Goal: Task Accomplishment & Management: Manage account settings

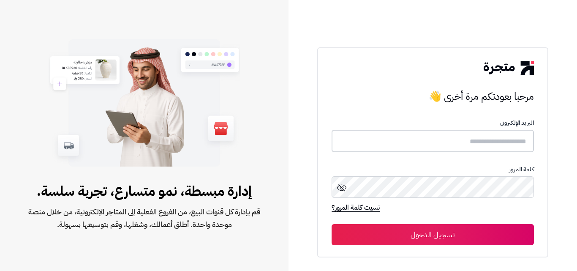
type input "**********"
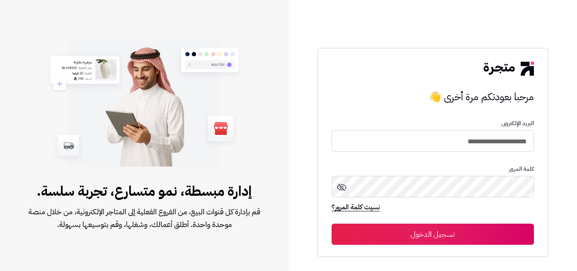
click at [342, 193] on span at bounding box center [342, 188] width 10 height 13
click at [422, 239] on button "تسجيل الدخول" at bounding box center [433, 233] width 202 height 21
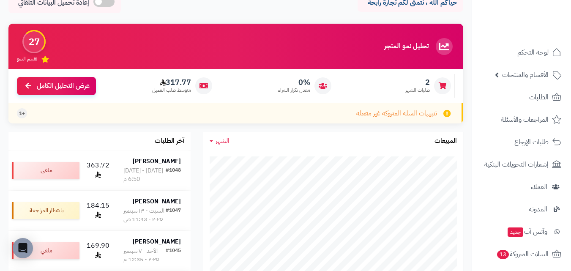
scroll to position [51, 0]
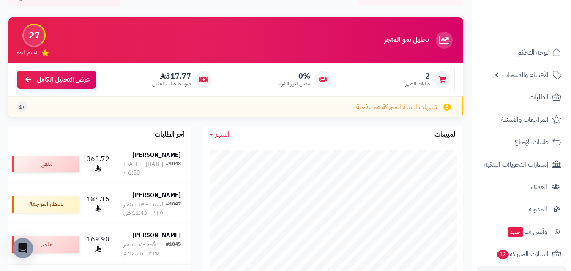
click at [474, 267] on li "أدوات التسويق" at bounding box center [521, 276] width 99 height 20
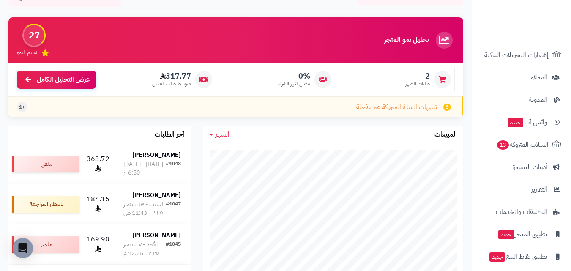
scroll to position [117, 0]
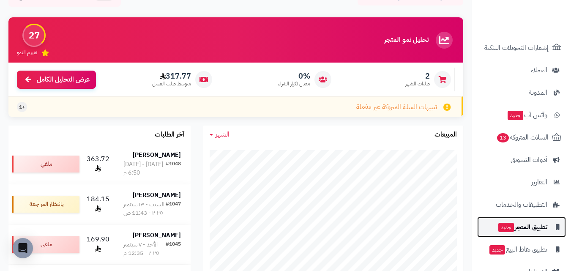
click at [517, 227] on span "تطبيق المتجر جديد" at bounding box center [522, 227] width 50 height 12
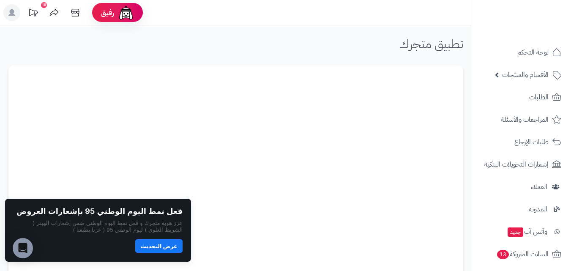
click at [155, 243] on button "عرض التحديث" at bounding box center [158, 246] width 47 height 14
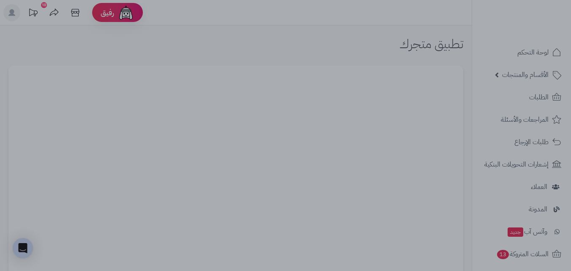
click at [224, 209] on div at bounding box center [285, 135] width 571 height 271
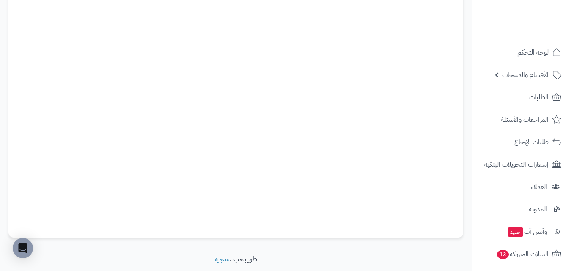
scroll to position [170, 0]
drag, startPoint x: 471, startPoint y: 182, endPoint x: 472, endPoint y: 187, distance: 4.3
click at [472, 187] on nav "لوحة التحكم الأقسام والمنتجات المنتجات الأقسام الماركات مواصفات المنتجات مواصفا…" at bounding box center [520, 146] width 99 height 271
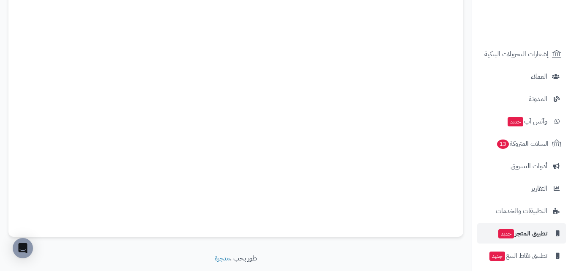
scroll to position [111, 0]
click at [521, 230] on span "تطبيق المتجر جديد" at bounding box center [522, 233] width 50 height 12
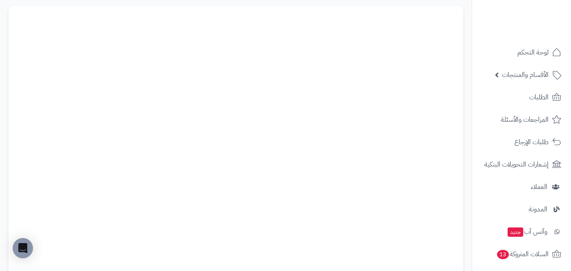
scroll to position [68, 0]
click at [549, 52] on link "لوحة التحكم" at bounding box center [521, 52] width 89 height 20
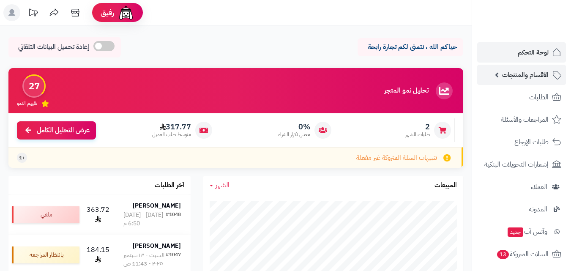
click at [523, 75] on span "الأقسام والمنتجات" at bounding box center [525, 75] width 46 height 12
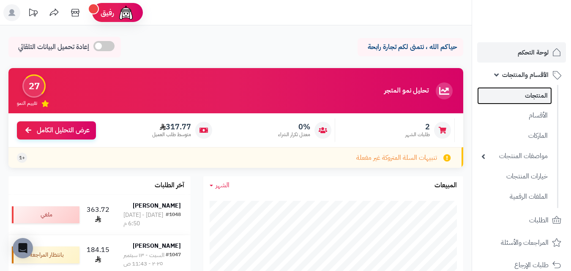
click at [527, 101] on link "المنتجات" at bounding box center [514, 95] width 75 height 17
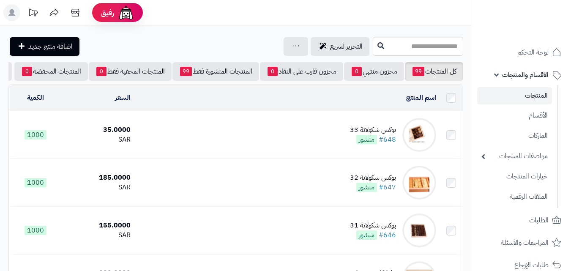
click at [387, 133] on div "بوكس شكولاتة 33" at bounding box center [373, 130] width 46 height 10
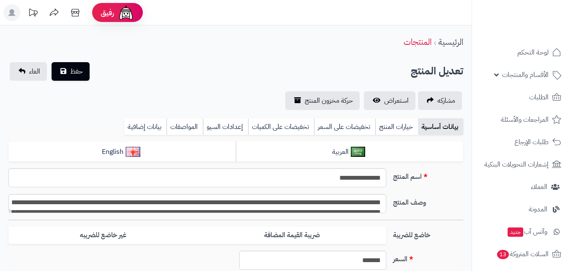
type input "**"
type input "*********"
type input "*****"
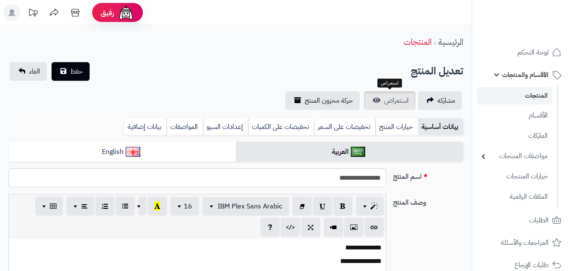
type input "*****"
click at [379, 99] on link "استعراض" at bounding box center [390, 100] width 52 height 19
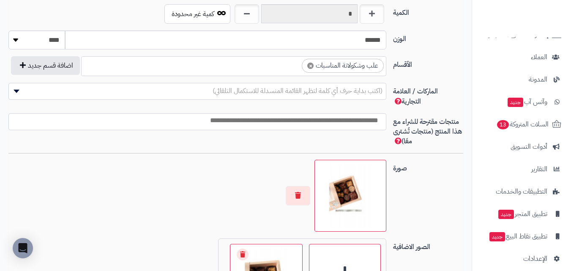
scroll to position [261, 0]
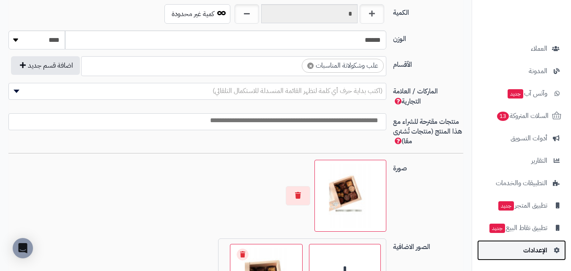
click at [528, 247] on span "الإعدادات" at bounding box center [535, 250] width 24 height 12
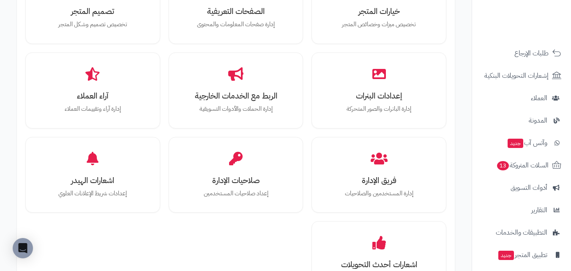
scroll to position [339, 0]
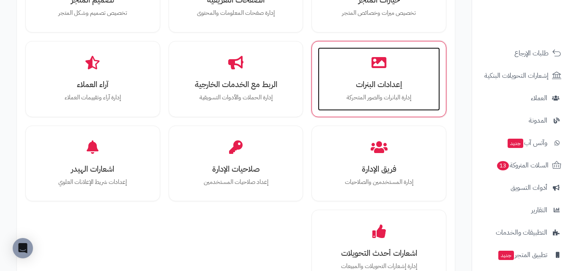
click at [380, 96] on p "إدارة البانرات والصور المتحركة" at bounding box center [378, 97] width 105 height 9
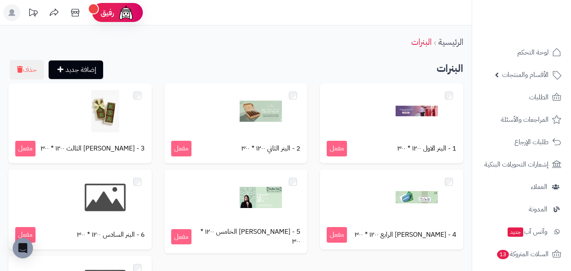
scroll to position [147, 0]
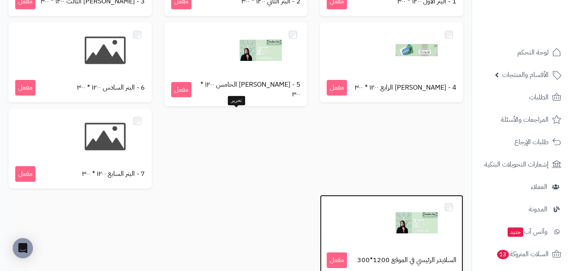
click at [395, 202] on img at bounding box center [416, 223] width 42 height 42
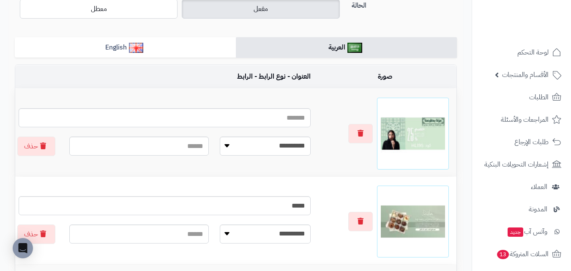
scroll to position [180, 0]
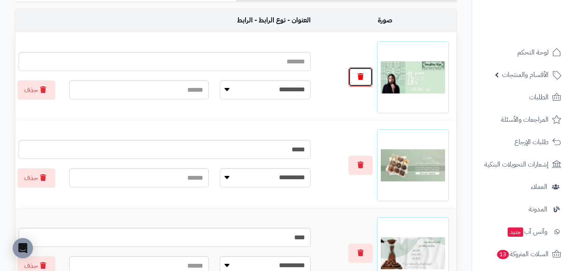
click at [358, 81] on button "button" at bounding box center [360, 76] width 25 height 19
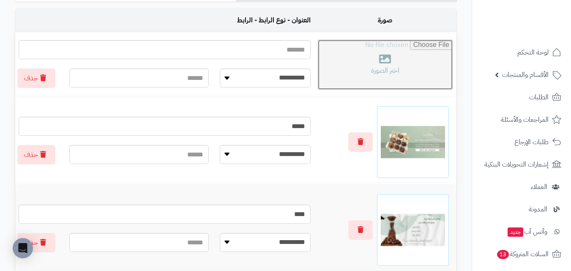
click at [375, 73] on input "file" at bounding box center [385, 65] width 135 height 50
type input "**********"
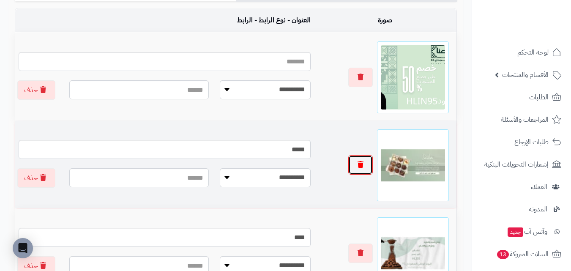
click at [362, 163] on icon "button" at bounding box center [360, 164] width 6 height 7
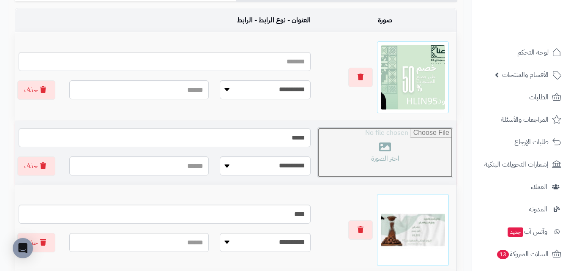
click at [397, 160] on input "file" at bounding box center [385, 153] width 135 height 50
type input "**********"
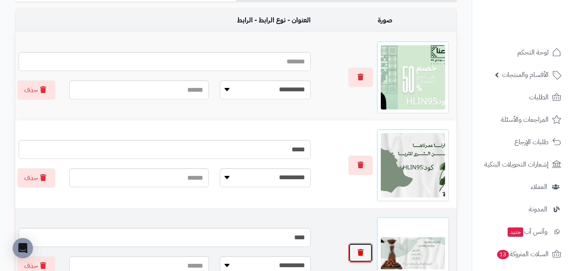
click at [368, 252] on button "button" at bounding box center [360, 252] width 25 height 19
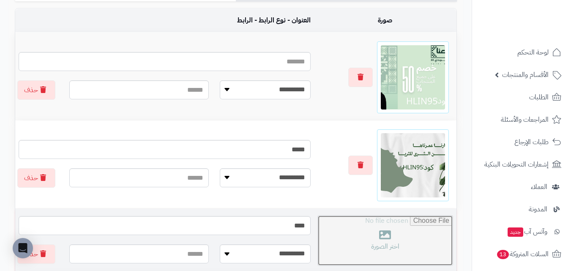
click at [384, 245] on input "file" at bounding box center [385, 240] width 135 height 50
type input "**********"
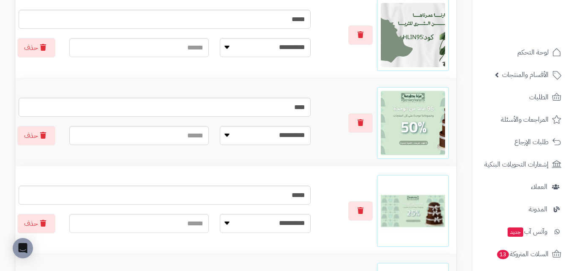
scroll to position [327, 0]
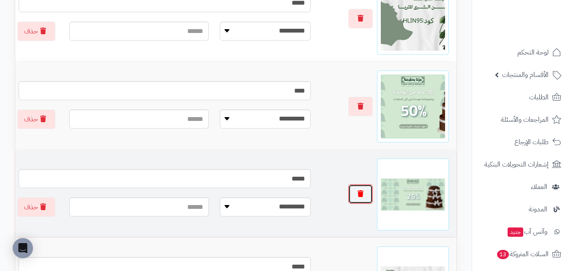
click at [368, 198] on button "button" at bounding box center [360, 193] width 25 height 19
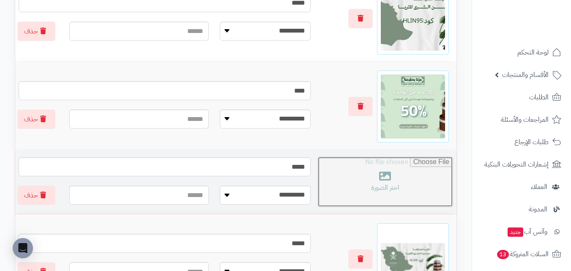
click at [394, 200] on input "file" at bounding box center [385, 182] width 135 height 50
type input "**********"
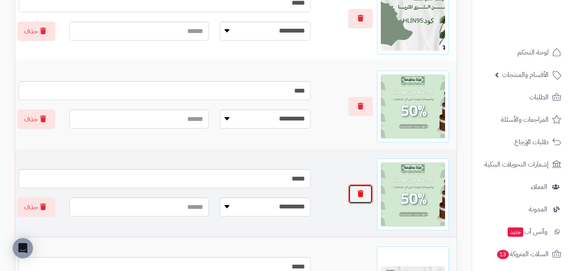
click at [357, 192] on button "button" at bounding box center [360, 193] width 25 height 19
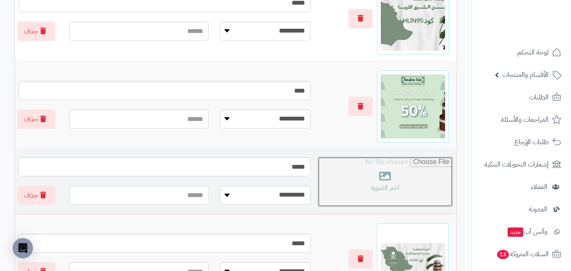
click at [391, 187] on input "file" at bounding box center [385, 182] width 135 height 50
type input "**********"
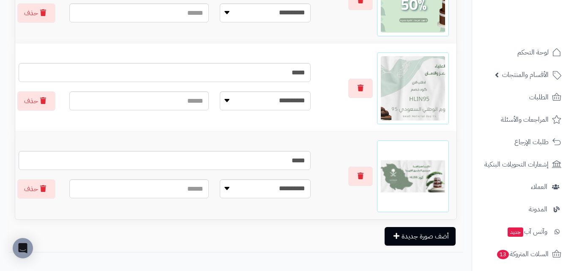
scroll to position [434, 0]
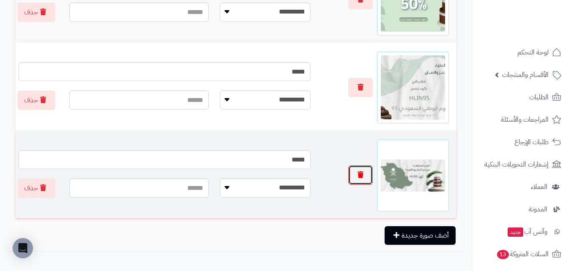
click at [362, 174] on icon "button" at bounding box center [360, 174] width 6 height 7
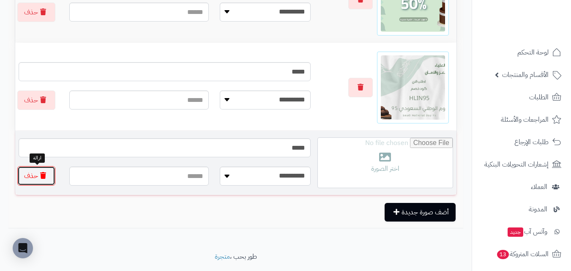
click at [30, 174] on button "حذف" at bounding box center [36, 175] width 38 height 19
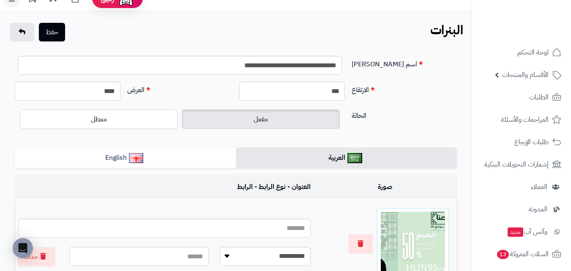
scroll to position [0, 0]
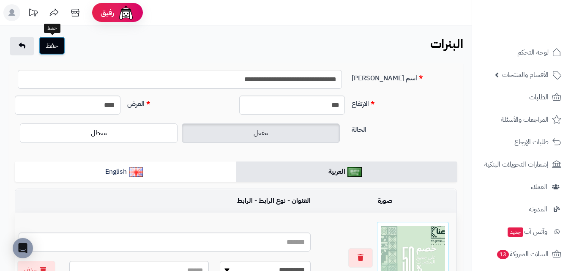
click at [62, 46] on button "حفظ" at bounding box center [52, 45] width 26 height 19
